Goal: Information Seeking & Learning: Learn about a topic

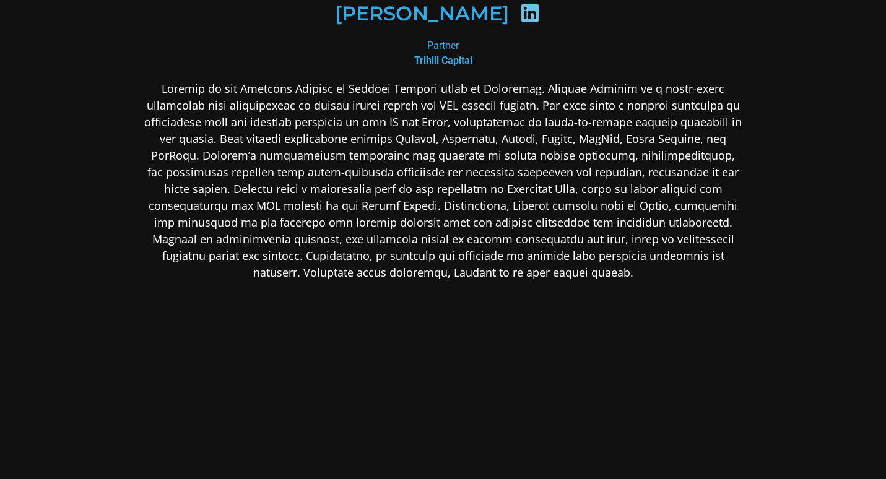
scroll to position [204, 0]
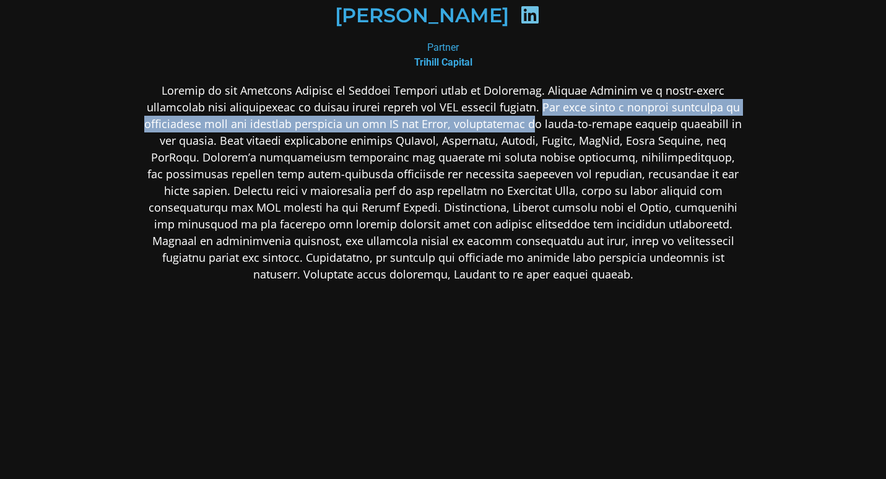
drag, startPoint x: 461, startPoint y: 105, endPoint x: 479, endPoint y: 125, distance: 26.8
click at [479, 125] on p at bounding box center [443, 182] width 602 height 201
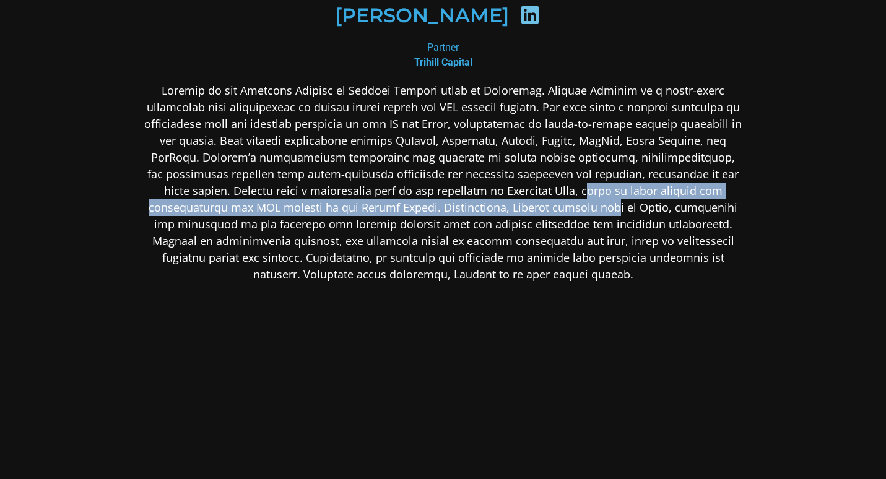
drag, startPoint x: 466, startPoint y: 189, endPoint x: 492, endPoint y: 210, distance: 33.9
click at [492, 210] on p at bounding box center [443, 182] width 602 height 201
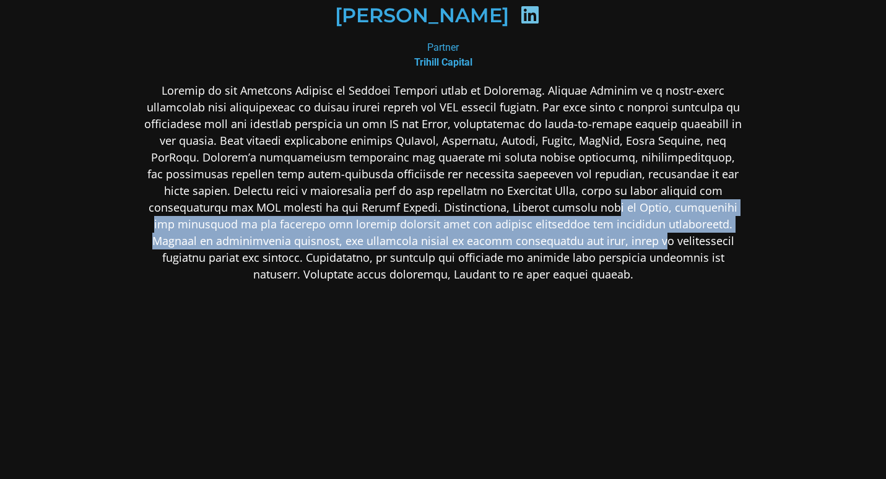
drag, startPoint x: 492, startPoint y: 210, endPoint x: 516, endPoint y: 236, distance: 35.0
click at [516, 236] on p at bounding box center [443, 182] width 602 height 201
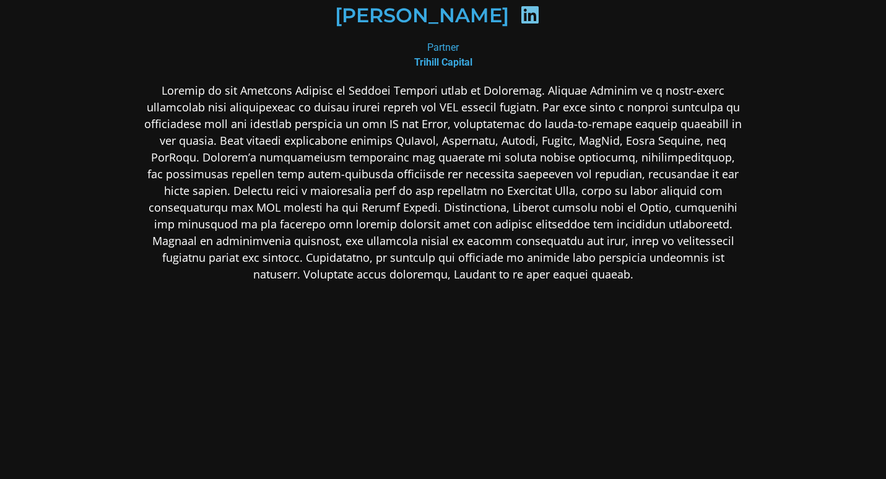
click at [507, 207] on p at bounding box center [443, 182] width 602 height 201
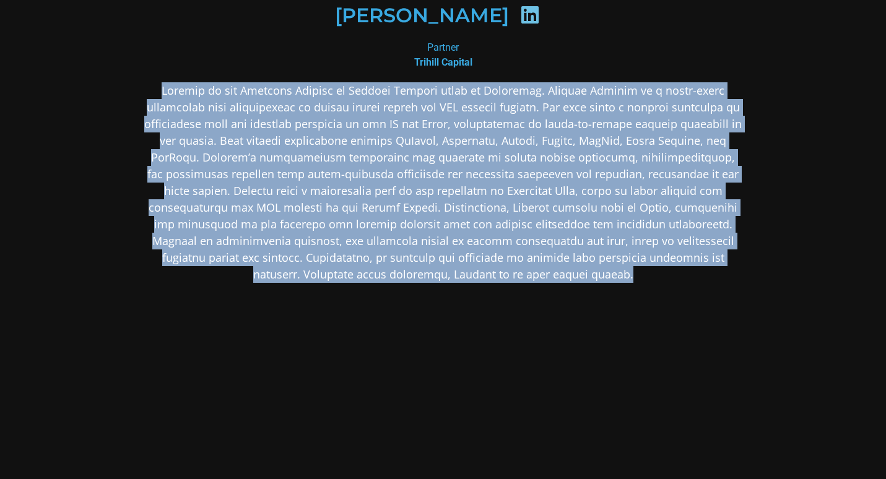
click at [507, 207] on p at bounding box center [443, 182] width 602 height 201
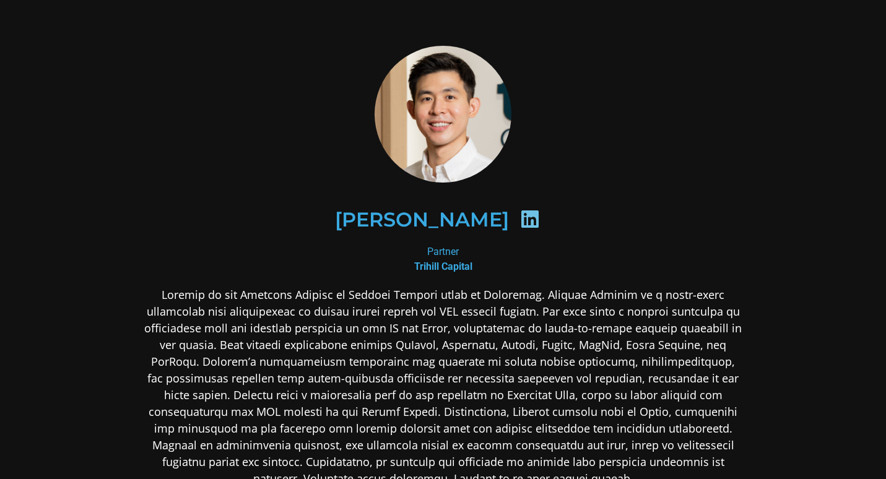
scroll to position [0, 0]
